Goal: Information Seeking & Learning: Find specific fact

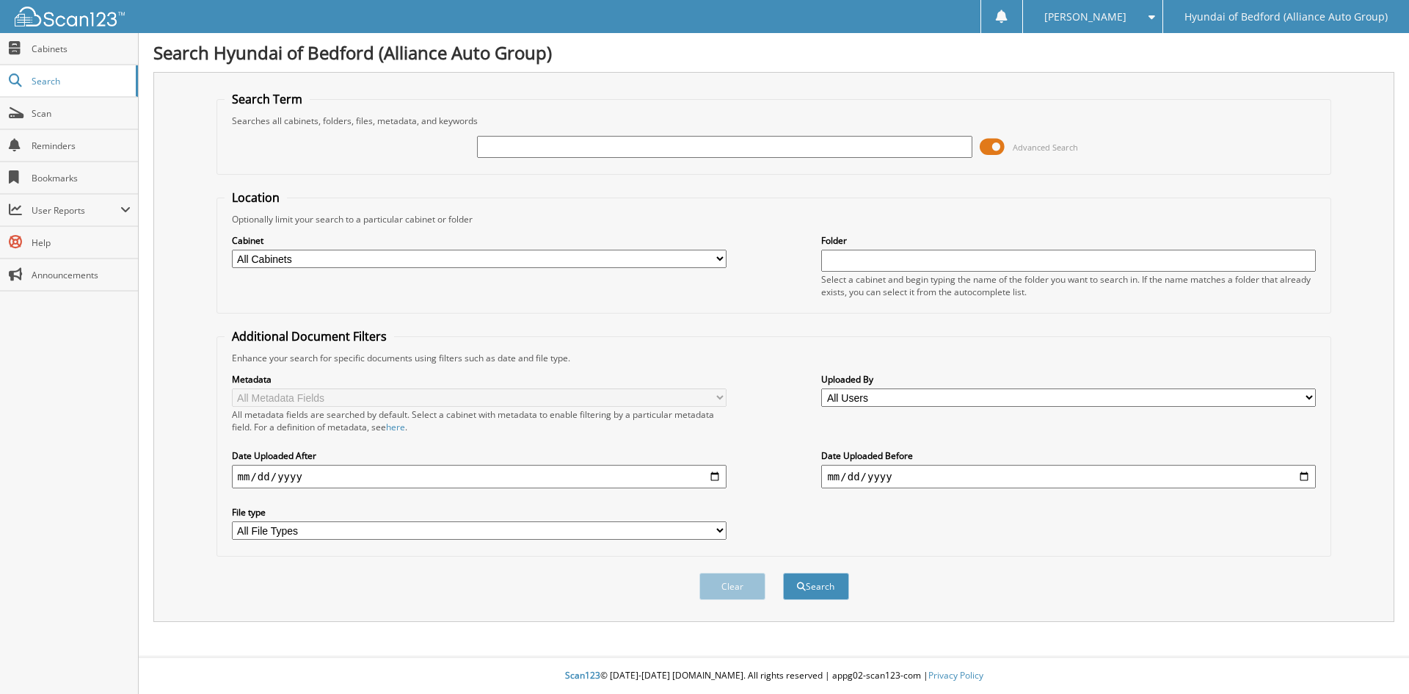
paste input "148527"
type input "148527"
click at [998, 148] on span at bounding box center [992, 147] width 25 height 22
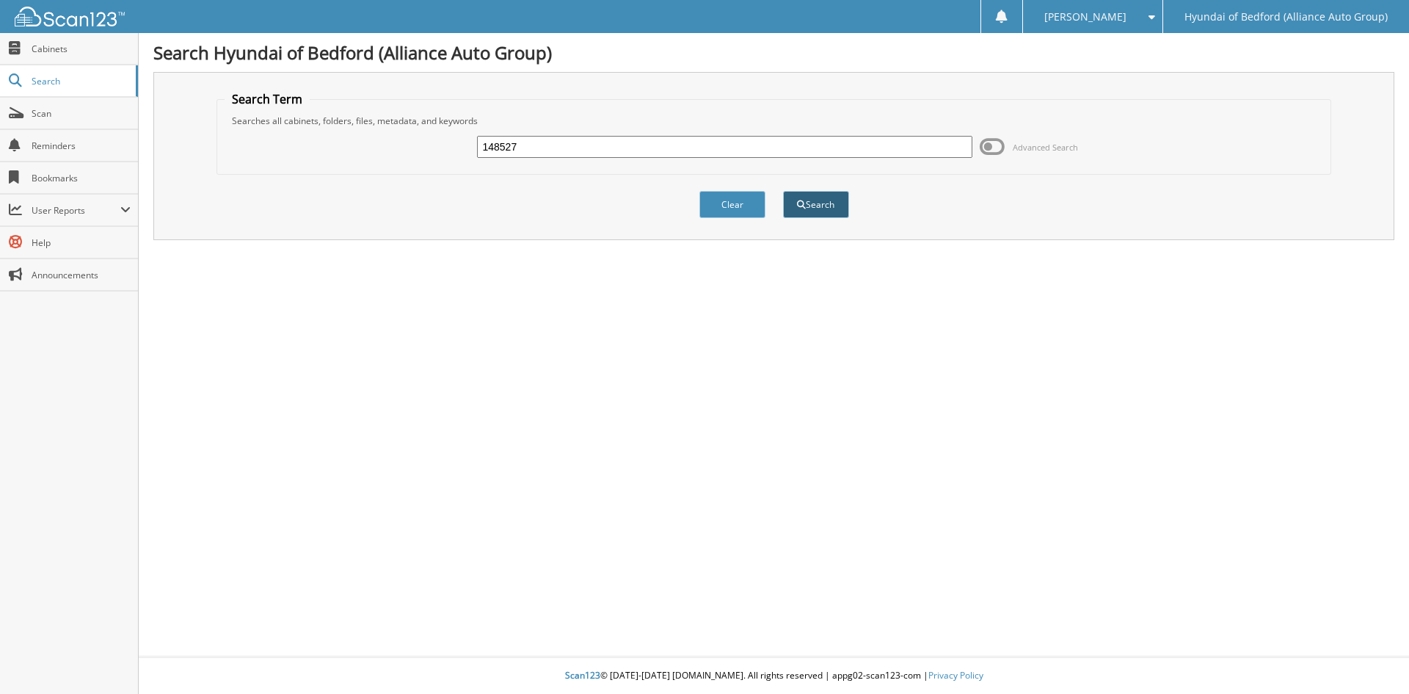
click at [805, 204] on button "Search" at bounding box center [816, 204] width 66 height 27
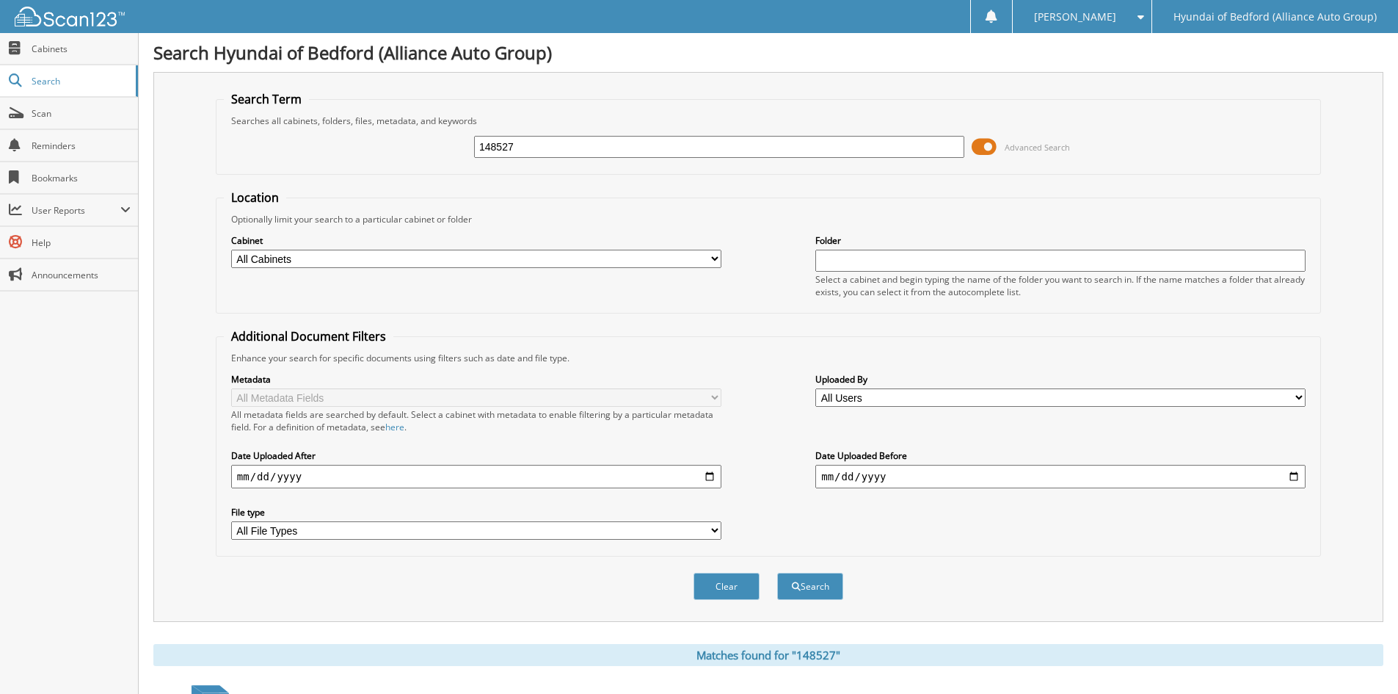
click at [987, 148] on span at bounding box center [984, 147] width 25 height 22
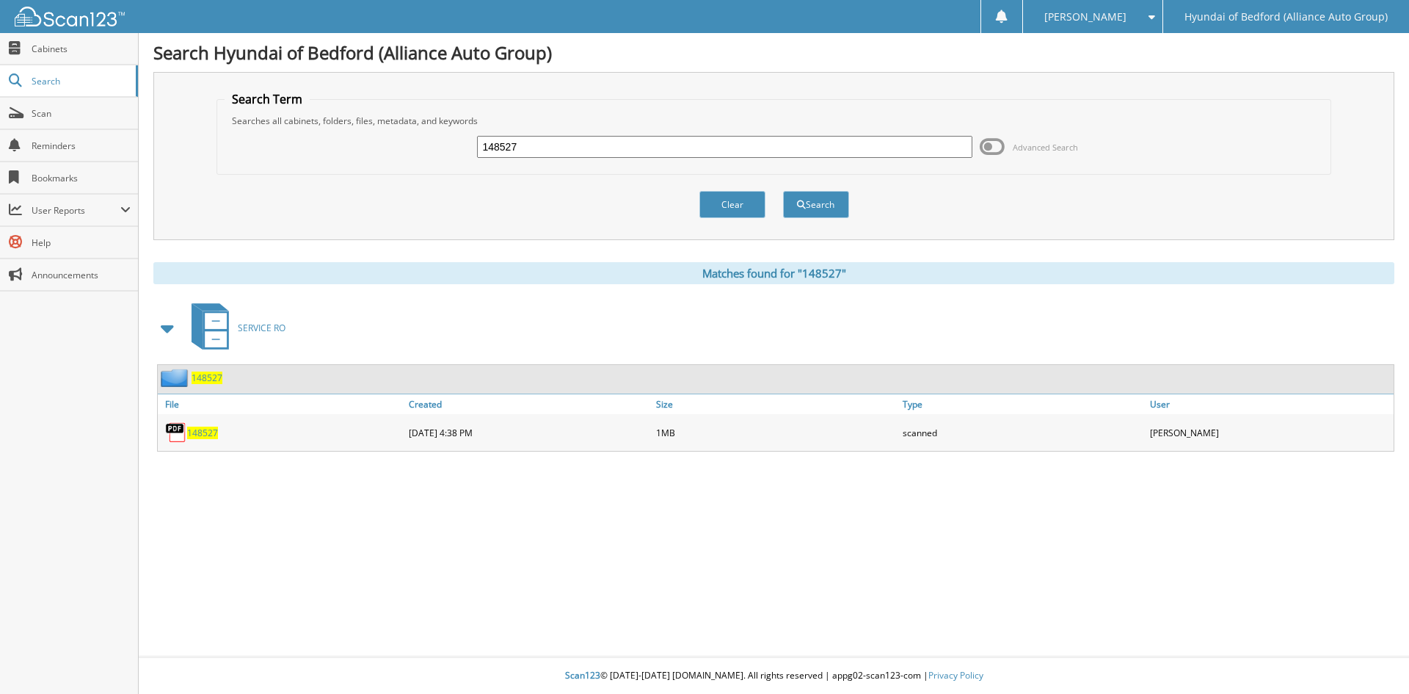
click at [203, 432] on span "148527" at bounding box center [202, 432] width 31 height 12
